Goal: Task Accomplishment & Management: Use online tool/utility

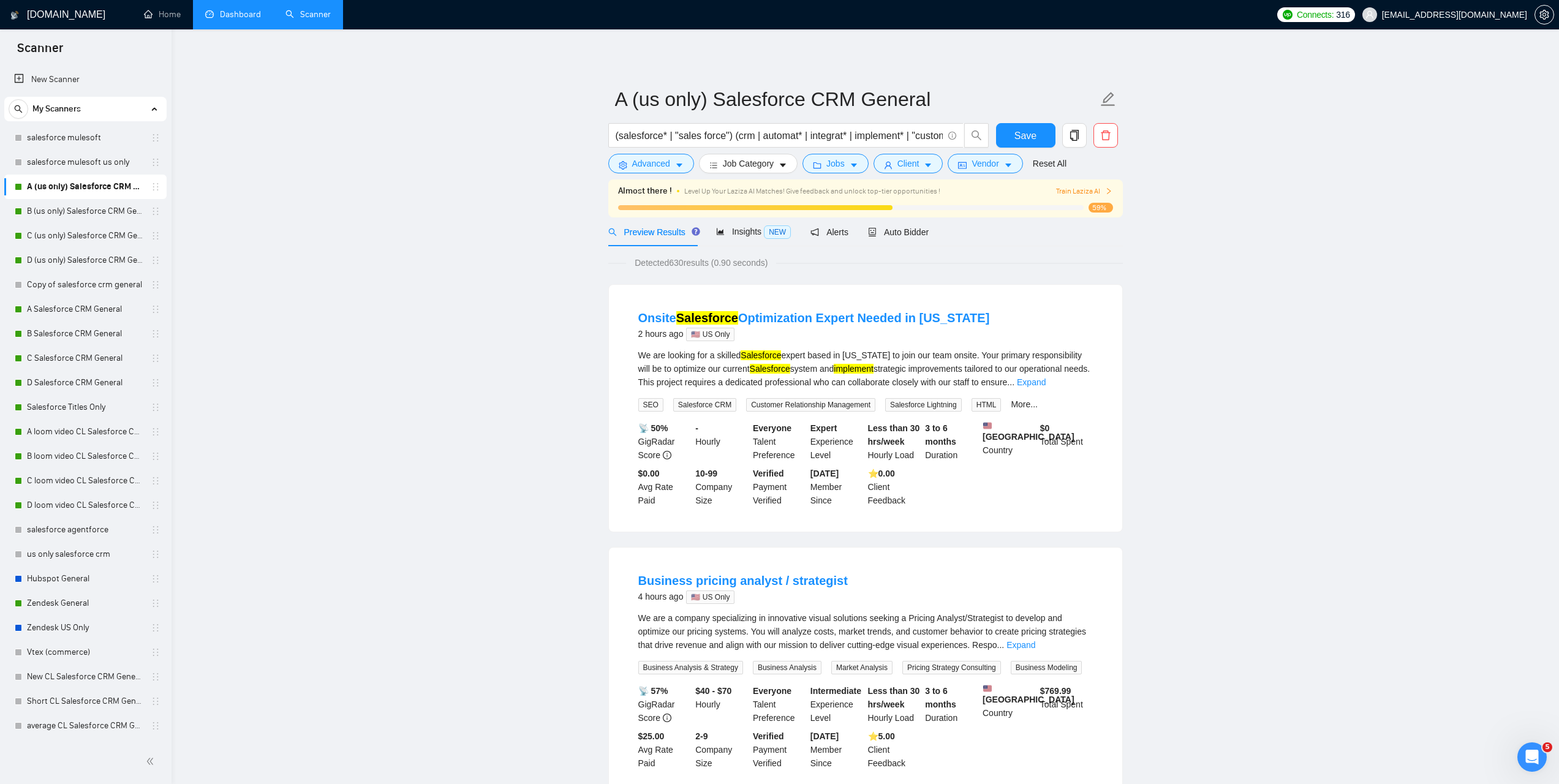
click at [235, 16] on link "Dashboard" at bounding box center [233, 14] width 56 height 10
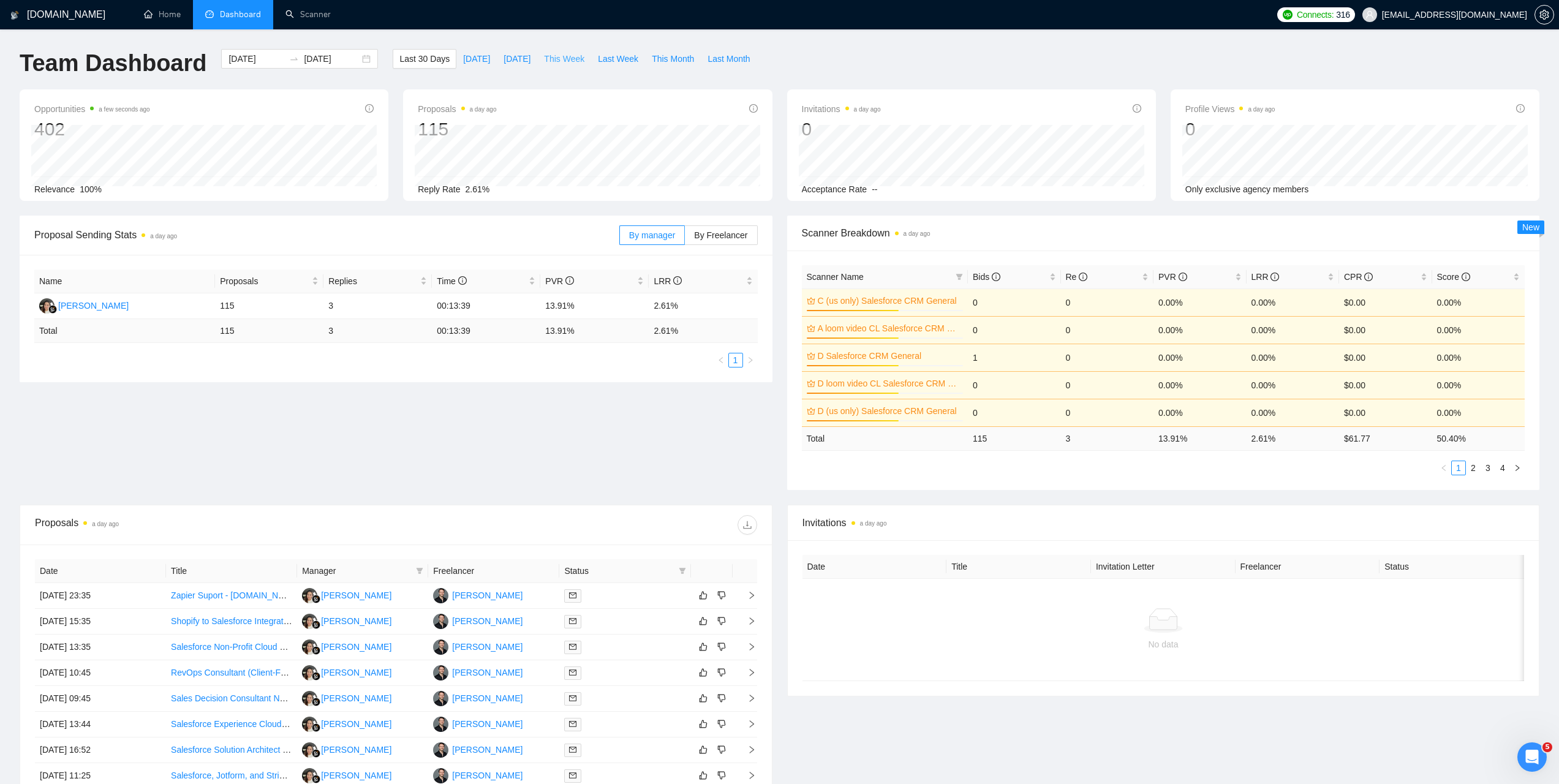
click at [561, 62] on span "This Week" at bounding box center [564, 59] width 41 height 13
type input "[DATE]"
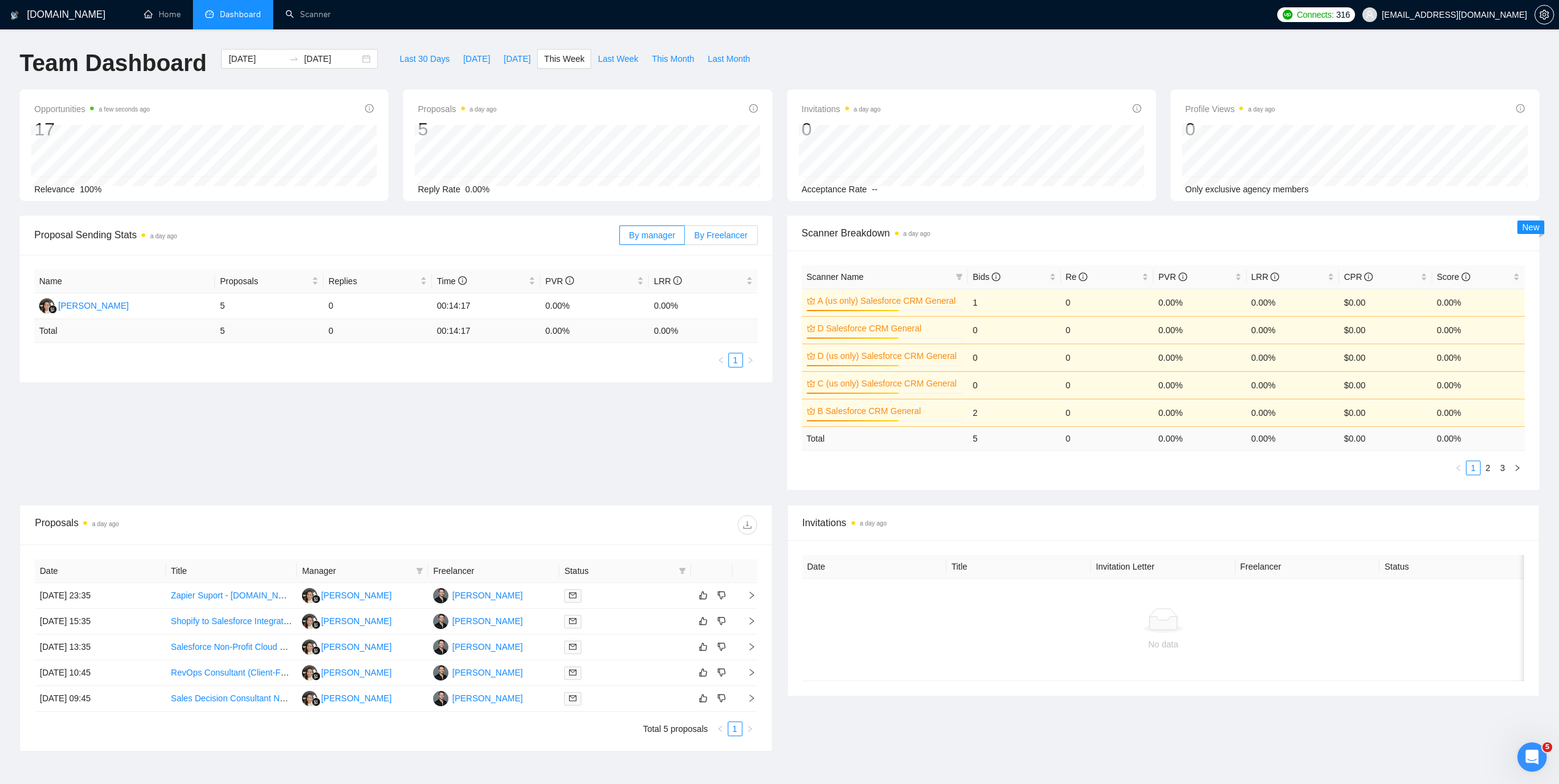
click at [731, 235] on span "By Freelancer" at bounding box center [721, 235] width 53 height 9
click at [685, 238] on input "By Freelancer" at bounding box center [685, 238] width 0 height 0
click at [315, 19] on link "Scanner" at bounding box center [309, 14] width 46 height 10
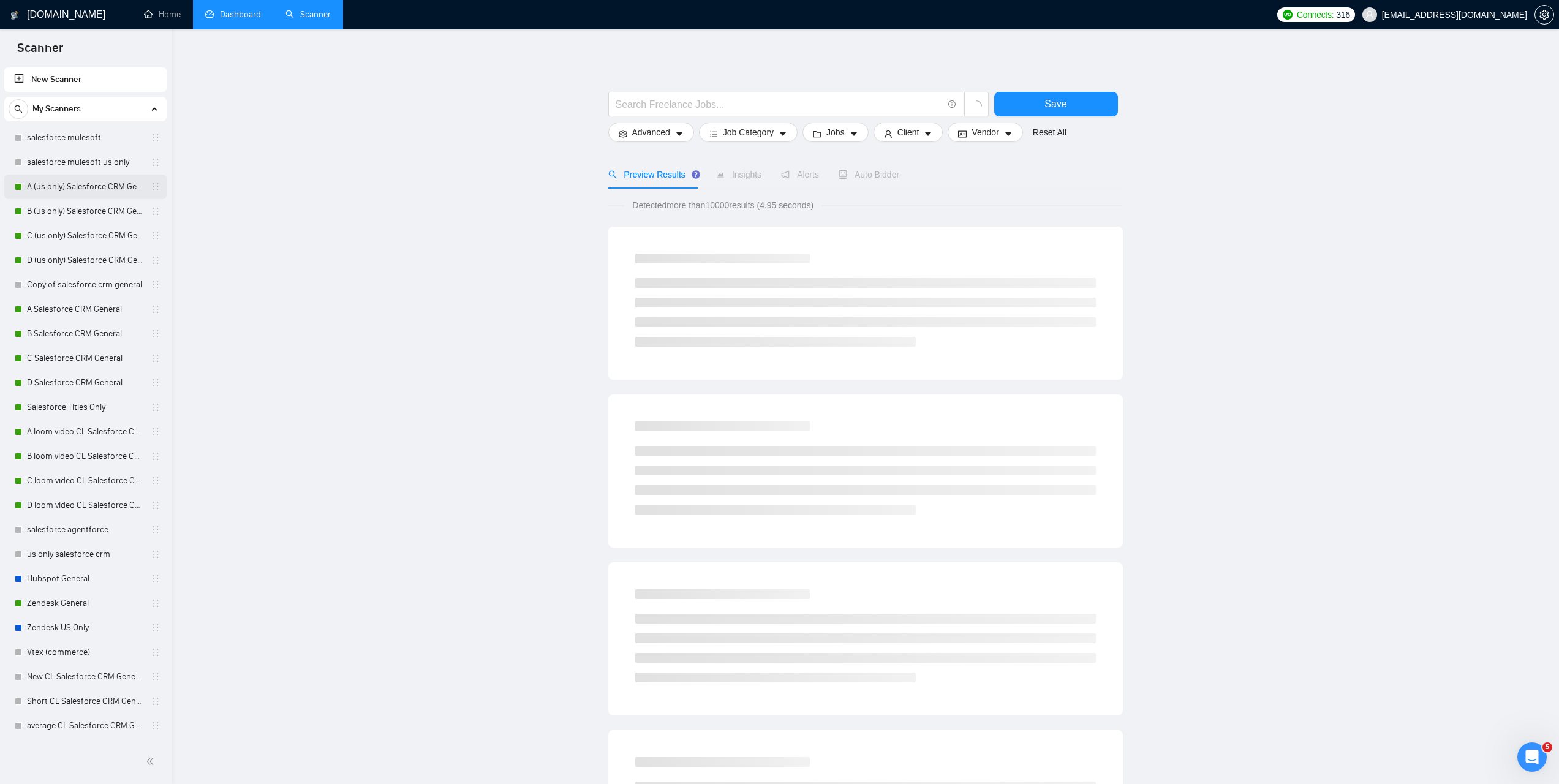
click at [63, 193] on link "A (us only) Salesforce CRM General" at bounding box center [85, 187] width 117 height 25
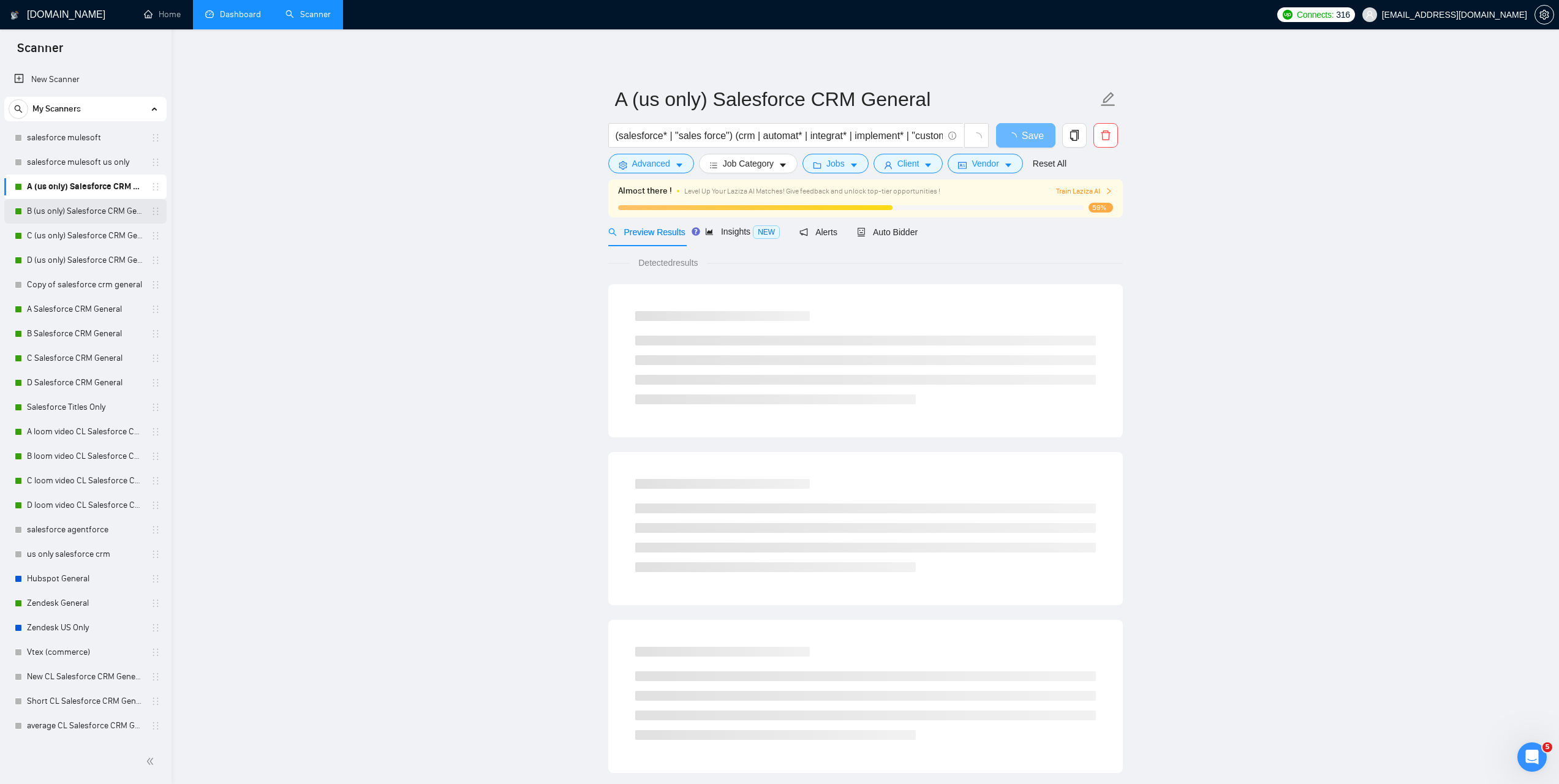
click at [75, 205] on link "B (us only) Salesforce CRM General" at bounding box center [85, 212] width 117 height 25
click at [911, 236] on span "Auto Bidder" at bounding box center [888, 232] width 61 height 9
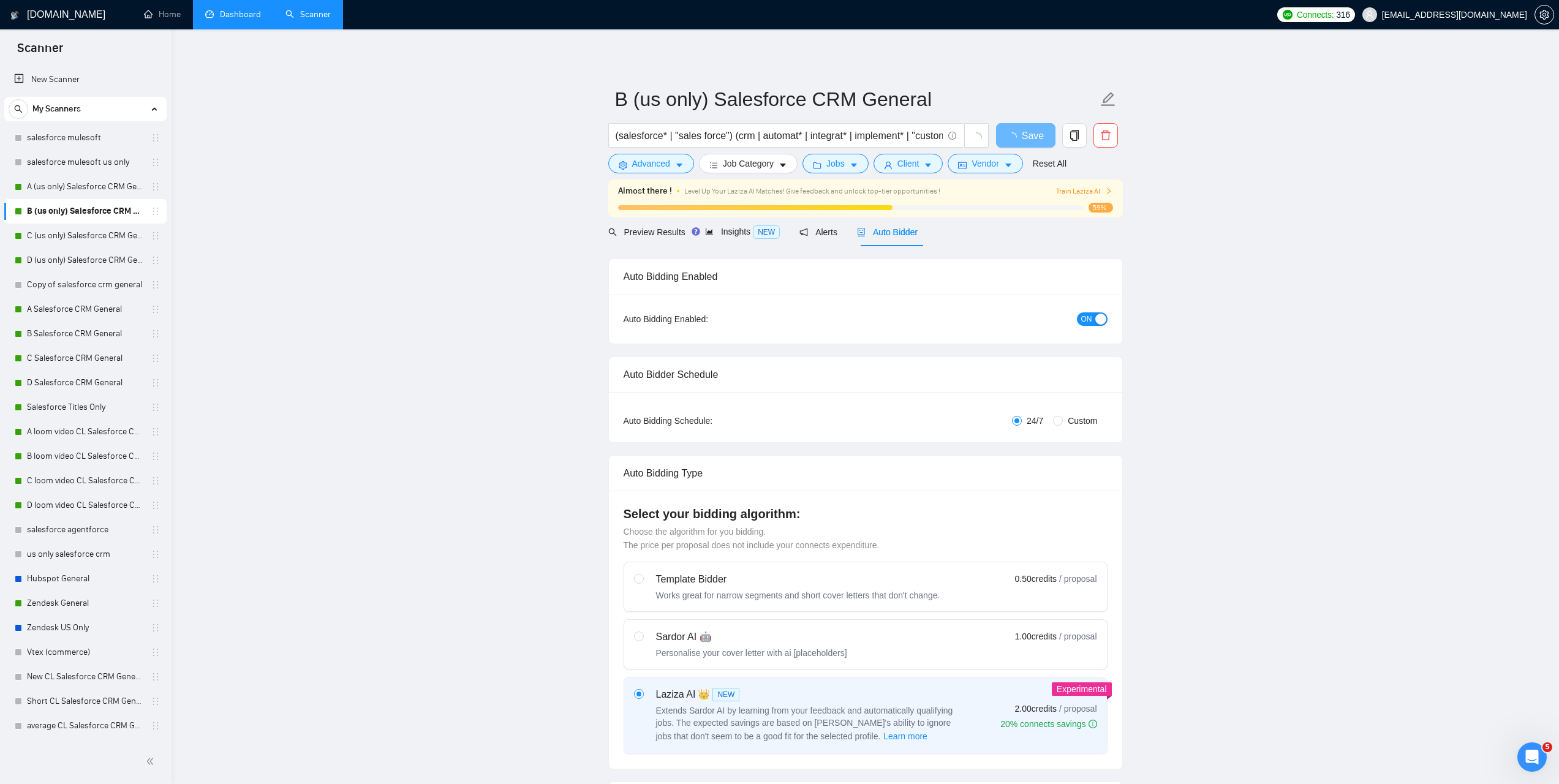
radio input "false"
radio input "true"
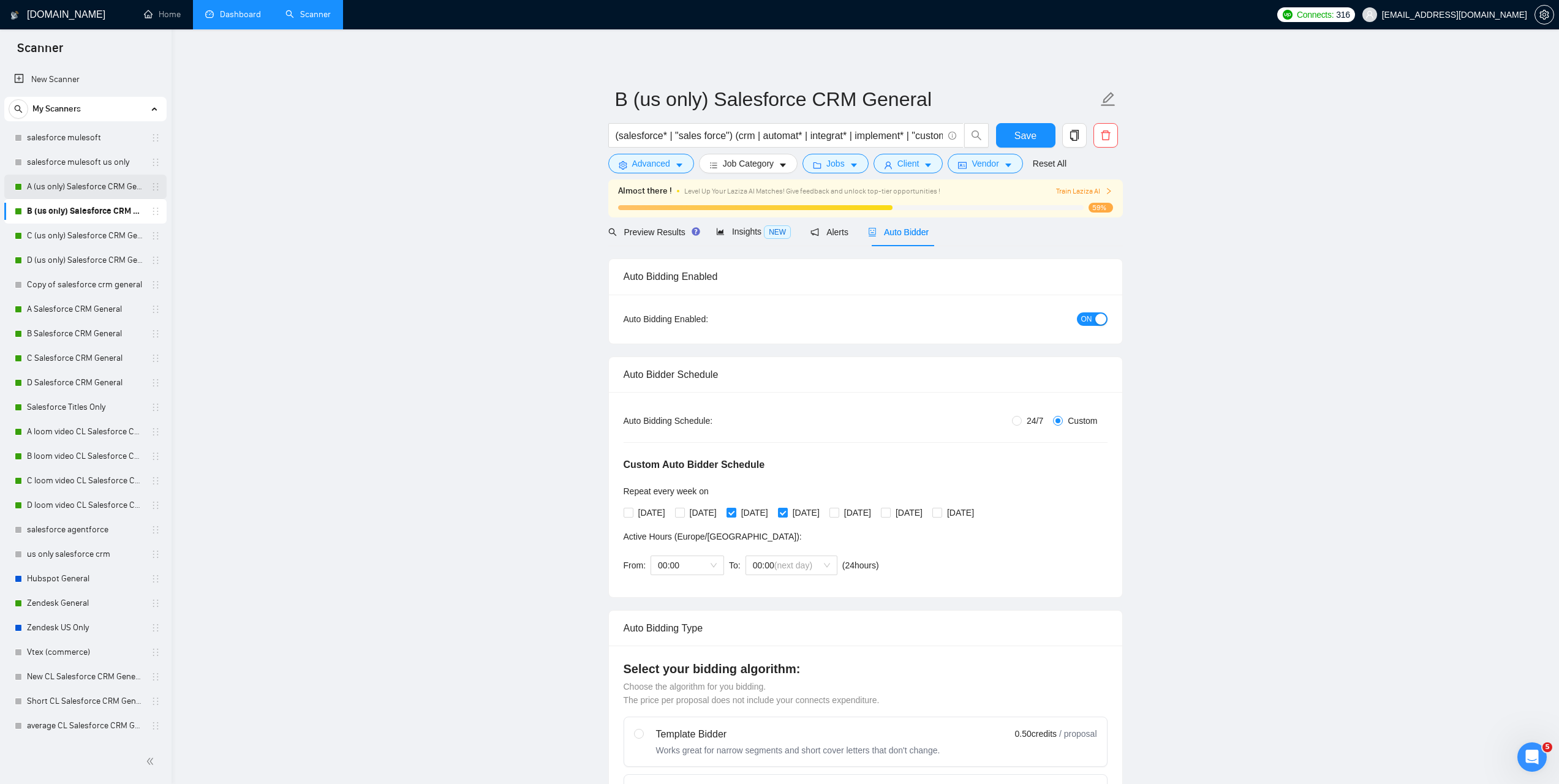
click at [56, 184] on link "A (us only) Salesforce CRM General" at bounding box center [85, 187] width 117 height 25
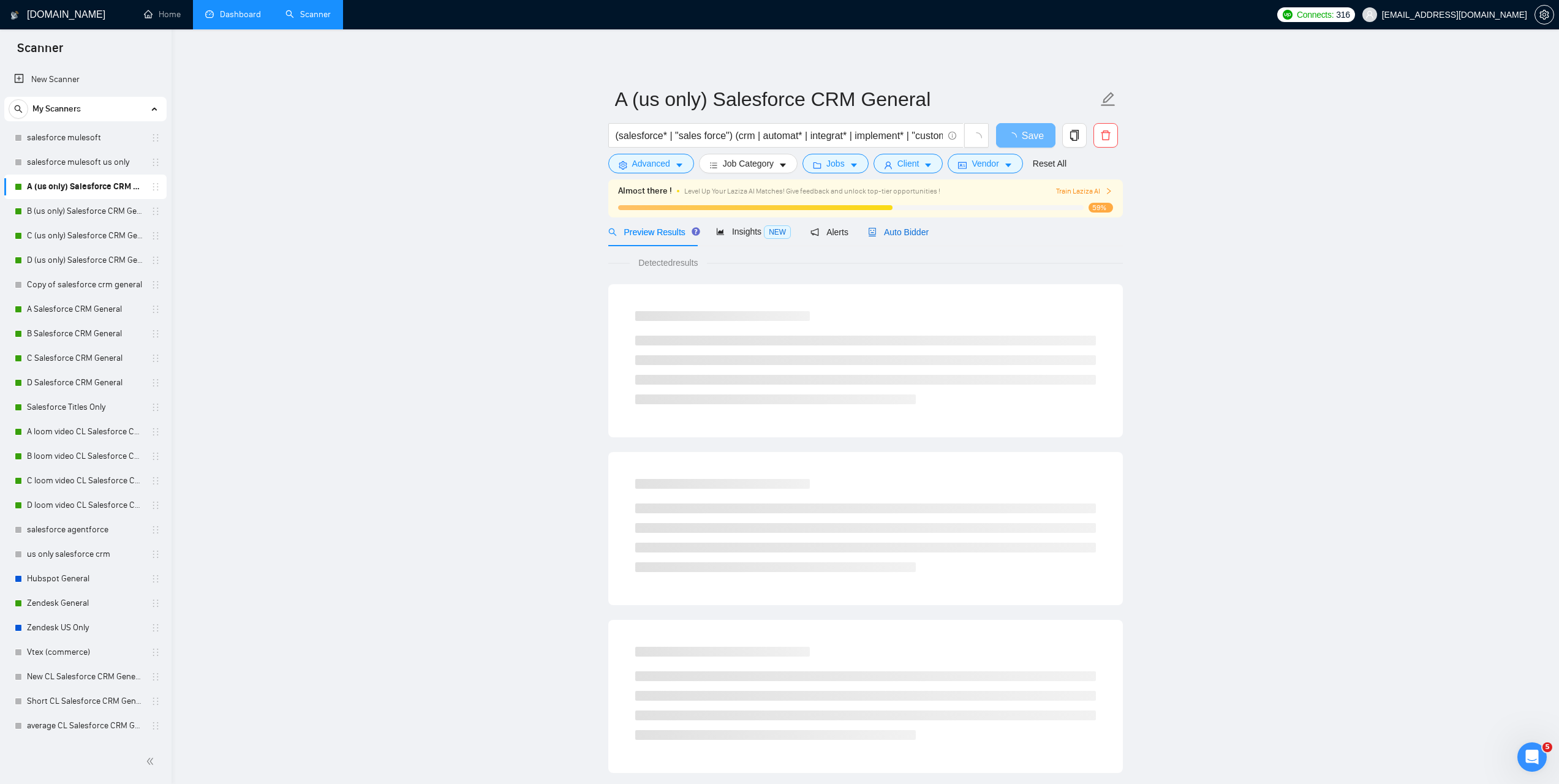
click at [893, 237] on div "Auto Bidder" at bounding box center [898, 232] width 61 height 13
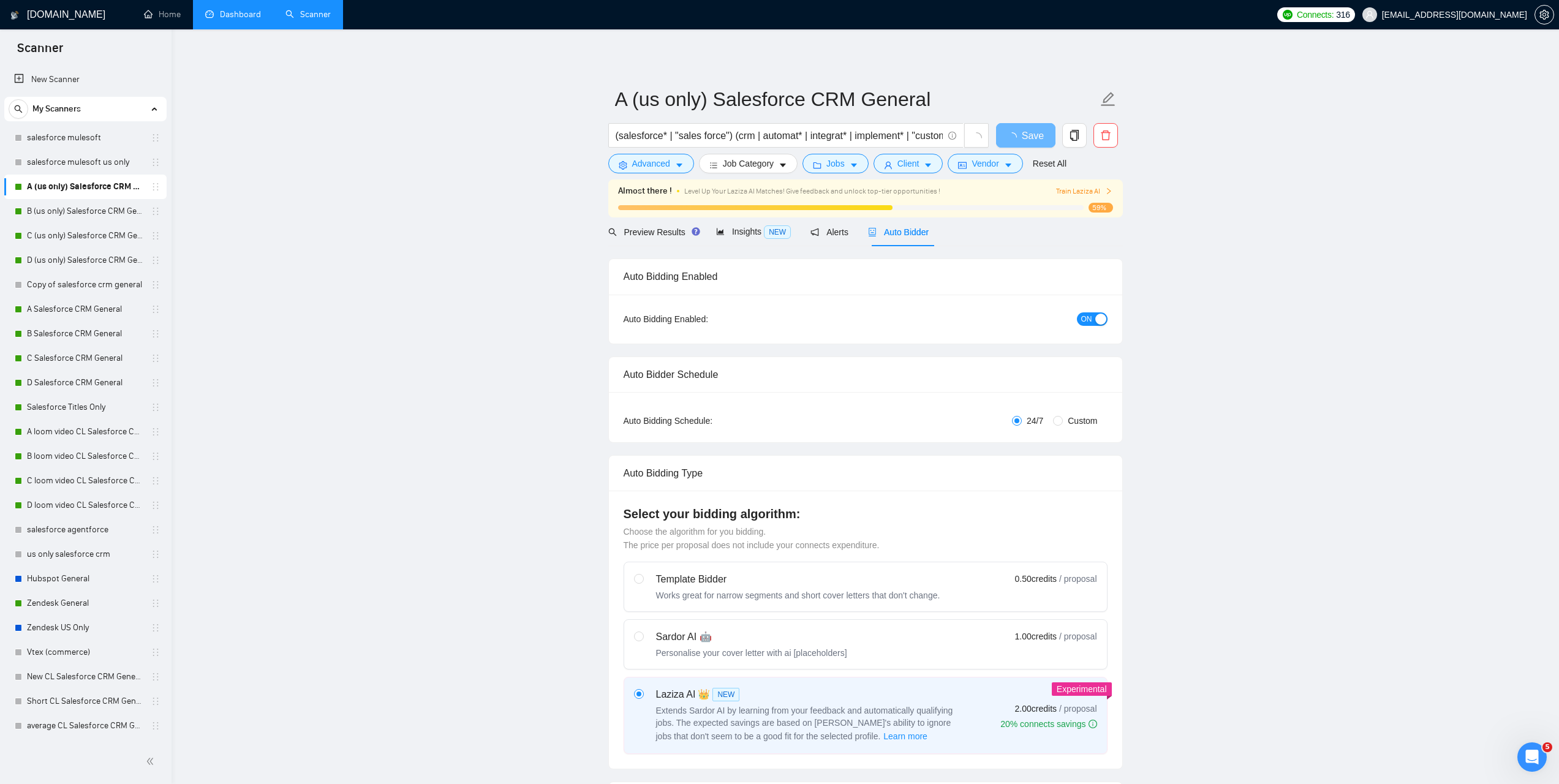
radio input "false"
radio input "true"
checkbox input "true"
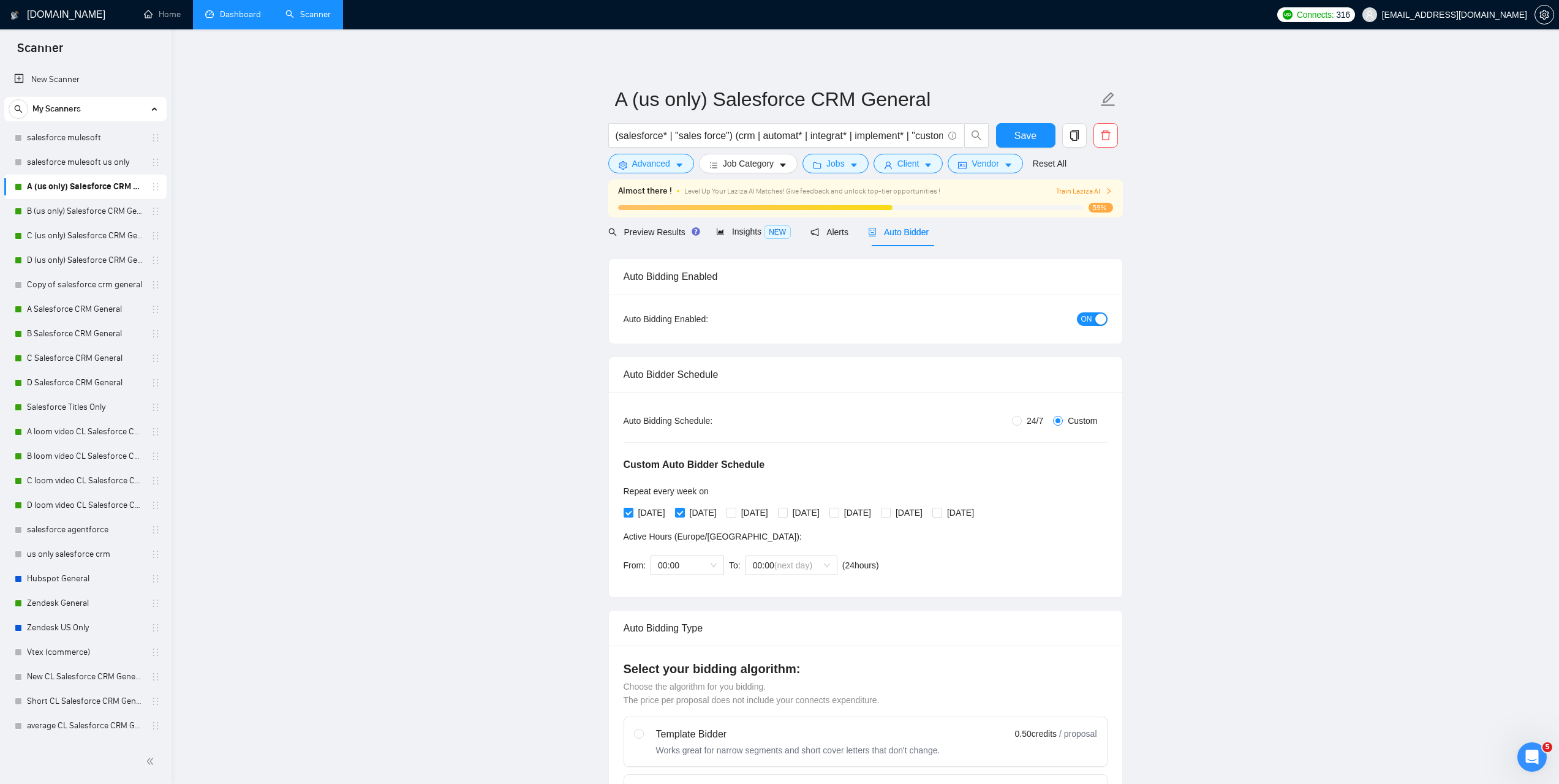
click at [239, 15] on link "Dashboard" at bounding box center [233, 14] width 56 height 10
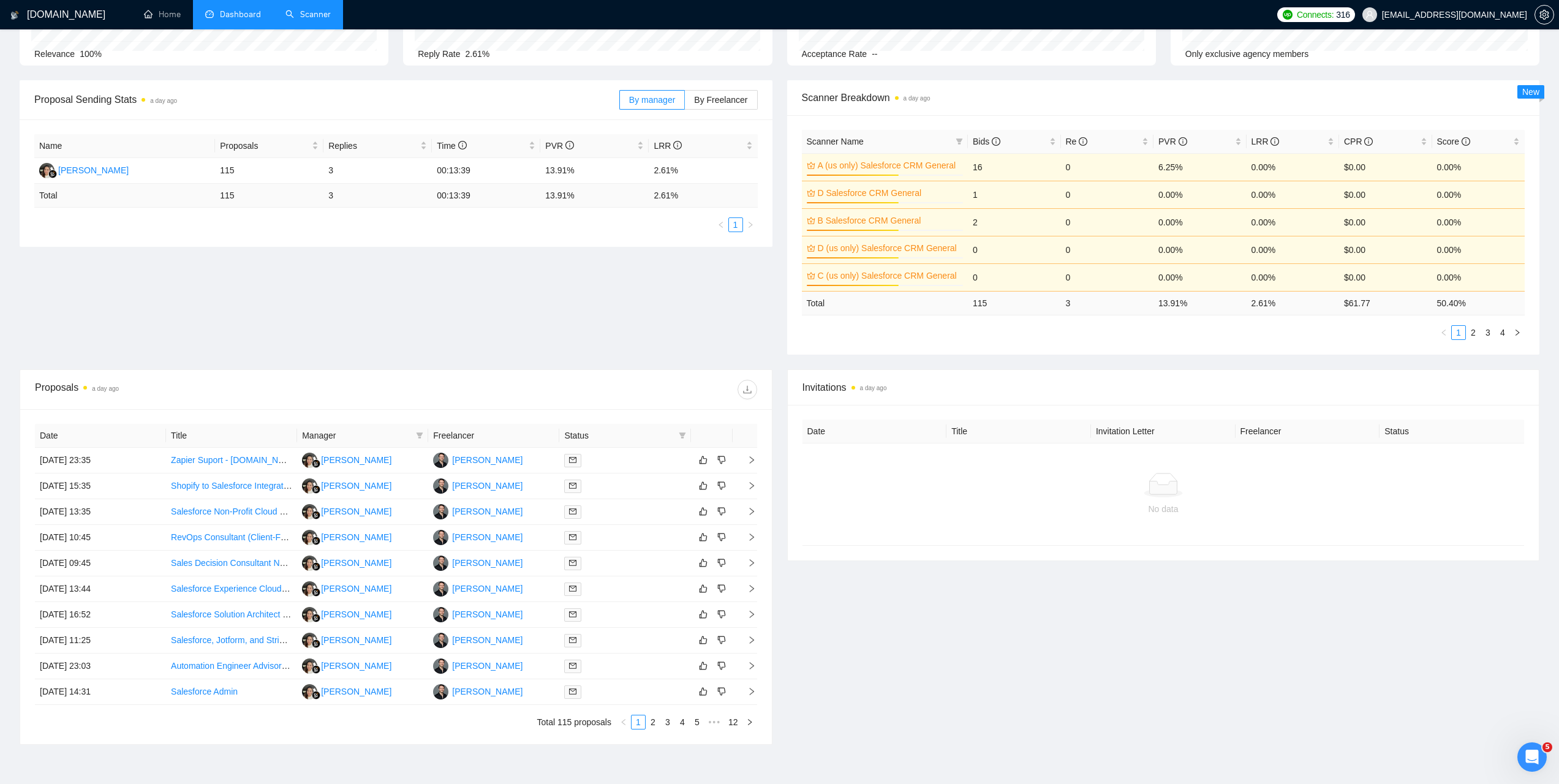
scroll to position [135, 0]
